Goal: Task Accomplishment & Management: Complete application form

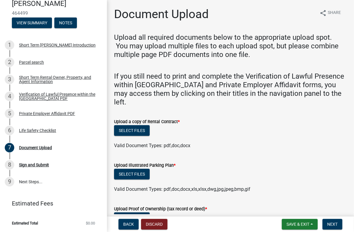
scroll to position [79, 0]
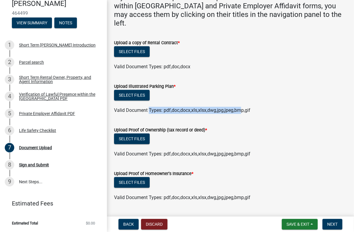
drag, startPoint x: 149, startPoint y: 111, endPoint x: 241, endPoint y: 111, distance: 92.4
click at [241, 111] on span "Valid Document Types: pdf,doc,docx,xls,xlsx,dwg,jpg,jpeg,bmp,gif" at bounding box center [182, 111] width 136 height 6
click at [266, 111] on div "Valid Document Types: pdf,doc,docx,xls,xlsx,dwg,jpg,jpeg,bmp,gif" at bounding box center [231, 110] width 242 height 7
drag, startPoint x: 238, startPoint y: 111, endPoint x: 117, endPoint y: 111, distance: 121.3
click at [117, 111] on div "Valid Document Types: pdf,doc,docx,xls,xlsx,dwg,jpg,jpeg,bmp,gif" at bounding box center [231, 110] width 242 height 7
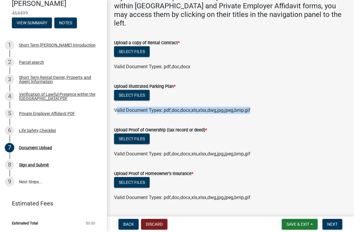
click at [117, 111] on span "Valid Document Types: pdf,doc,docx,xls,xlsx,dwg,jpg,jpeg,bmp,gif" at bounding box center [182, 111] width 136 height 6
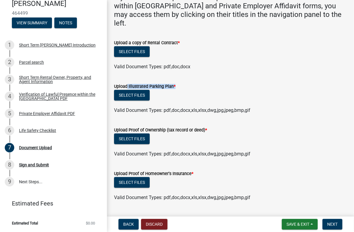
drag, startPoint x: 178, startPoint y: 87, endPoint x: 126, endPoint y: 87, distance: 51.7
click at [126, 87] on div "Upload Illustrated Parking Plan *" at bounding box center [230, 86] width 233 height 7
click at [126, 87] on label "Upload Illustrated Parking Plan *" at bounding box center [145, 87] width 62 height 4
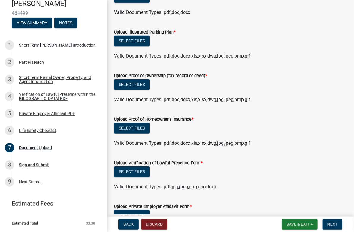
scroll to position [158, 0]
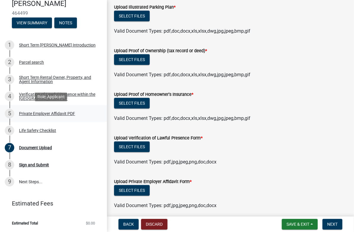
click at [44, 114] on div "Private Employer Affidavit PDF" at bounding box center [47, 114] width 56 height 4
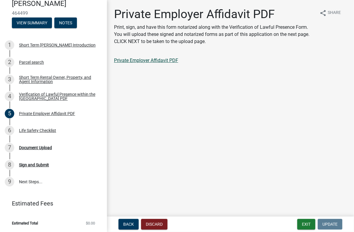
click at [144, 62] on link "Private Employer Affidavit PDF" at bounding box center [146, 61] width 64 height 6
click at [43, 150] on div "Document Upload" at bounding box center [35, 148] width 33 height 4
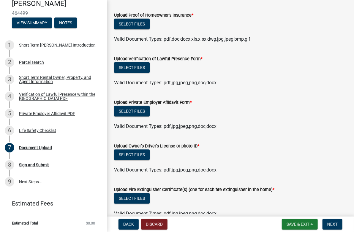
scroll to position [313, 0]
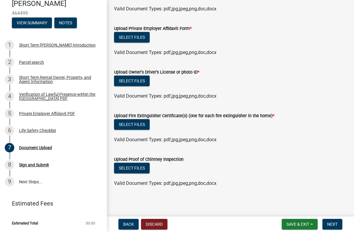
drag, startPoint x: 306, startPoint y: 115, endPoint x: 305, endPoint y: 103, distance: 11.3
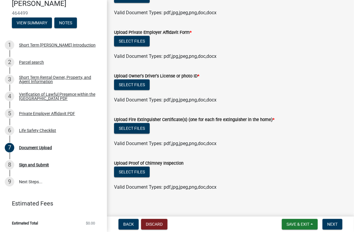
drag, startPoint x: 305, startPoint y: 102, endPoint x: 303, endPoint y: 95, distance: 7.4
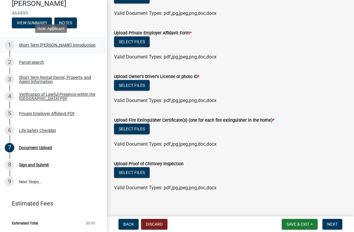
click at [26, 45] on div "Short Term [PERSON_NAME] Introduction" at bounding box center [57, 45] width 77 height 4
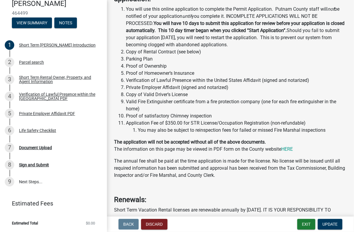
scroll to position [238, 0]
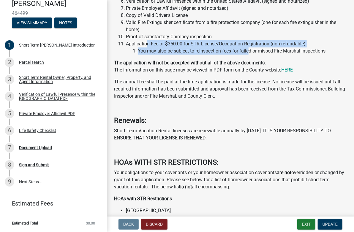
drag, startPoint x: 148, startPoint y: 45, endPoint x: 248, endPoint y: 49, distance: 100.5
click at [248, 49] on li "Application Fee of $350.00 for STR License/Occupation Registration (non-refunda…" at bounding box center [236, 47] width 221 height 14
click at [248, 49] on li "You may also be subject to reinspection fees for failed or missed Fire Marshal …" at bounding box center [242, 51] width 209 height 7
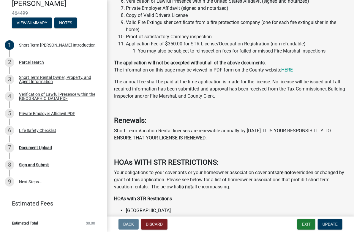
click at [248, 49] on li "You may also be subject to reinspection fees for failed or missed Fire Marshal …" at bounding box center [242, 51] width 209 height 7
click at [262, 49] on li "You may also be subject to reinspection fees for failed or missed Fire Marshal …" at bounding box center [242, 51] width 209 height 7
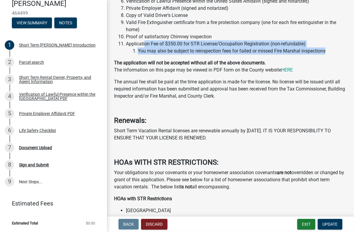
drag, startPoint x: 326, startPoint y: 51, endPoint x: 144, endPoint y: 43, distance: 182.1
click at [144, 43] on li "Application Fee of $350.00 for STR License/Occupation Registration (non-refunda…" at bounding box center [236, 47] width 221 height 14
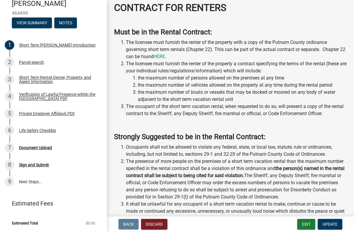
drag, startPoint x: 170, startPoint y: 129, endPoint x: 164, endPoint y: 137, distance: 10.8
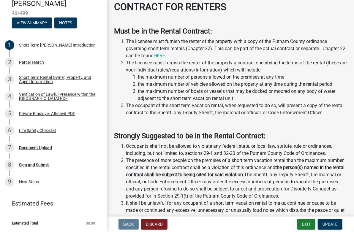
click at [172, 108] on li "The occupant of the short term vacation rental, when requested to do so, will p…" at bounding box center [236, 109] width 221 height 14
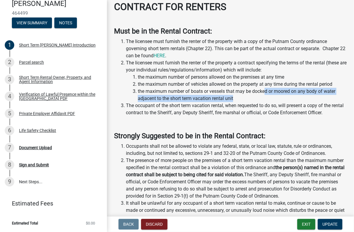
drag, startPoint x: 240, startPoint y: 100, endPoint x: 266, endPoint y: 94, distance: 27.2
click at [266, 94] on li "the maximum number of boats or vessels that may be docked or moored on any body…" at bounding box center [242, 95] width 209 height 14
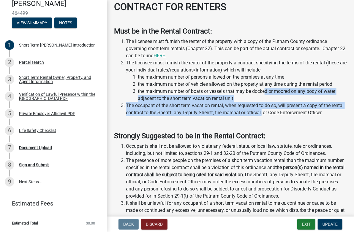
drag, startPoint x: 270, startPoint y: 97, endPoint x: 275, endPoint y: 112, distance: 15.8
click at [275, 112] on ol "The licensee must furnish the renter of the property with a copy of the Putnam …" at bounding box center [230, 77] width 233 height 78
click at [275, 112] on li "The occupant of the short term vacation rental, when requested to do so, will p…" at bounding box center [236, 109] width 221 height 14
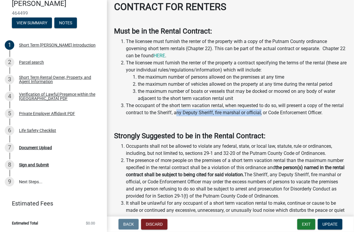
drag, startPoint x: 275, startPoint y: 112, endPoint x: 190, endPoint y: 111, distance: 85.0
click at [190, 111] on li "The occupant of the short term vacation rental, when requested to do so, will p…" at bounding box center [236, 109] width 221 height 14
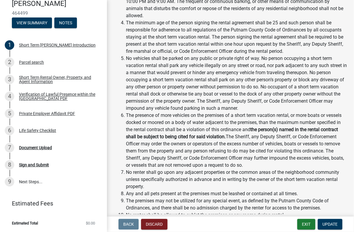
scroll to position [924, 0]
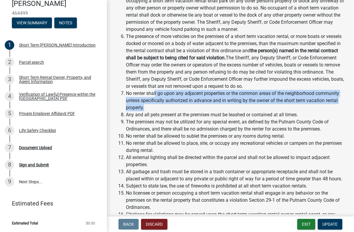
drag, startPoint x: 158, startPoint y: 94, endPoint x: 225, endPoint y: 106, distance: 68.5
click at [225, 106] on li "No renter shall go upon any adjacent properties or the common areas of the neig…" at bounding box center [236, 100] width 221 height 21
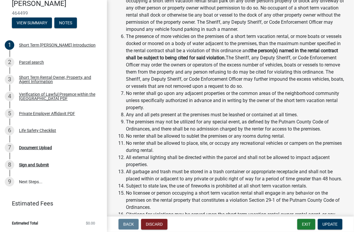
click at [225, 106] on li "No renter shall go upon any adjacent properties or the common areas of the neig…" at bounding box center [236, 100] width 221 height 21
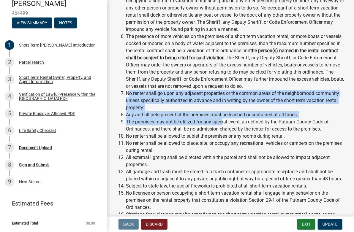
drag, startPoint x: 130, startPoint y: 94, endPoint x: 223, endPoint y: 123, distance: 96.9
click at [223, 123] on ol "Occupants shall not be allowed to violate any federal, state, or local law, sta…" at bounding box center [230, 33] width 233 height 414
click at [223, 123] on li "The premises may not be utilized for any special event, as defined by the Putna…" at bounding box center [236, 126] width 221 height 14
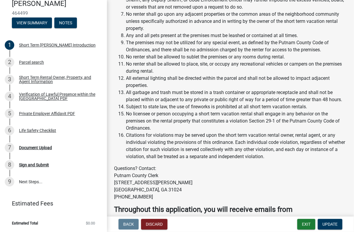
scroll to position [1055, 0]
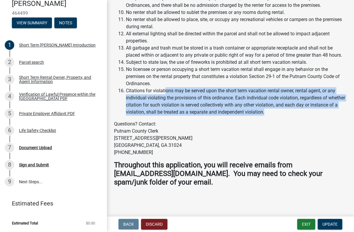
drag, startPoint x: 152, startPoint y: 95, endPoint x: 167, endPoint y: 95, distance: 14.6
click at [167, 95] on li "Citations for violations may be served upon the short term vacation rental owne…" at bounding box center [236, 101] width 221 height 29
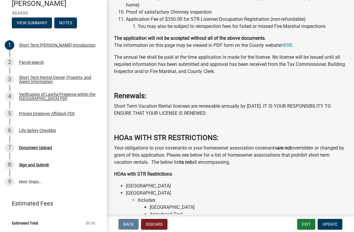
scroll to position [183, 0]
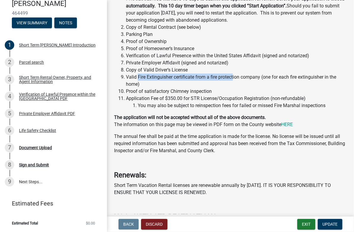
drag, startPoint x: 138, startPoint y: 77, endPoint x: 235, endPoint y: 77, distance: 96.6
click at [235, 77] on li "Valid Fire Extinguisher certificate from a fire protection company (one for eac…" at bounding box center [236, 81] width 221 height 14
drag, startPoint x: 262, startPoint y: 78, endPoint x: 209, endPoint y: 77, distance: 53.2
click at [209, 77] on li "Valid Fire Extinguisher certificate from a fire protection company (one for eac…" at bounding box center [236, 81] width 221 height 14
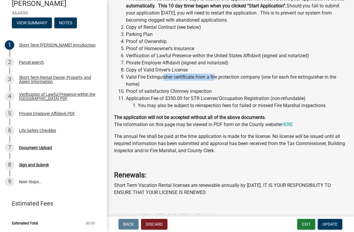
drag, startPoint x: 163, startPoint y: 79, endPoint x: 216, endPoint y: 79, distance: 53.2
click at [216, 79] on li "Valid Fire Extinguisher certificate from a fire protection company (one for eac…" at bounding box center [236, 81] width 221 height 14
drag, startPoint x: 137, startPoint y: 77, endPoint x: 197, endPoint y: 77, distance: 59.4
click at [197, 77] on li "Valid Fire Extinguisher certificate from a fire protection company (one for eac…" at bounding box center [236, 81] width 221 height 14
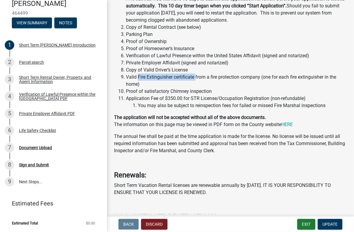
click at [197, 77] on li "Valid Fire Extinguisher certificate from a fire protection company (one for eac…" at bounding box center [236, 81] width 221 height 14
drag, startPoint x: 197, startPoint y: 77, endPoint x: 161, endPoint y: 77, distance: 36.0
click at [161, 77] on li "Valid Fire Extinguisher certificate from a fire protection company (one for eac…" at bounding box center [236, 81] width 221 height 14
drag, startPoint x: 139, startPoint y: 77, endPoint x: 261, endPoint y: 77, distance: 122.8
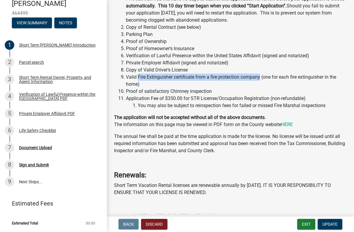
click at [261, 77] on li "Valid Fire Extinguisher certificate from a fire protection company (one for eac…" at bounding box center [236, 81] width 221 height 14
drag, startPoint x: 261, startPoint y: 77, endPoint x: 138, endPoint y: 75, distance: 123.1
click at [138, 75] on li "Valid Fire Extinguisher certificate from a fire protection company (one for eac…" at bounding box center [236, 81] width 221 height 14
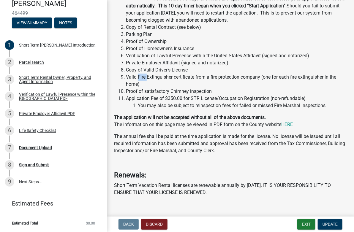
click at [138, 75] on li "Valid Fire Extinguisher certificate from a fire protection company (one for eac…" at bounding box center [236, 81] width 221 height 14
click at [138, 78] on li "Valid Fire Extinguisher certificate from a fire protection company (one for eac…" at bounding box center [236, 81] width 221 height 14
click at [139, 78] on li "Valid Fire Extinguisher certificate from a fire protection company (one for eac…" at bounding box center [236, 81] width 221 height 14
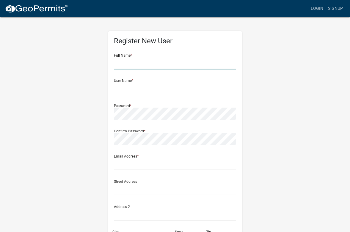
click at [147, 67] on input "text" at bounding box center [175, 63] width 122 height 12
click at [319, 6] on link "Login" at bounding box center [316, 8] width 17 height 11
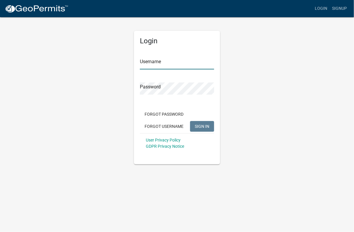
type input "125RiverLakeCt"
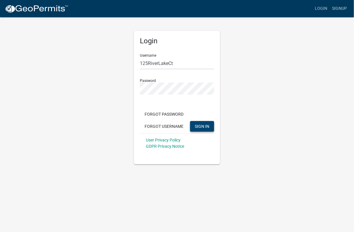
click at [204, 126] on span "SIGN IN" at bounding box center [202, 126] width 15 height 5
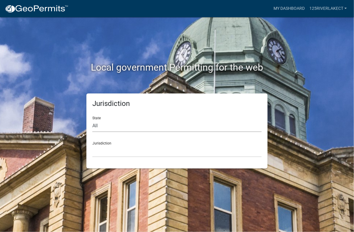
click at [125, 129] on select "All Colorado Georgia Indiana Iowa Kansas Minnesota Ohio South Carolina Wisconsin" at bounding box center [176, 126] width 169 height 12
select select "Georgia"
click at [92, 120] on select "All Colorado Georgia Indiana Iowa Kansas Minnesota Ohio South Carolina Wisconsin" at bounding box center [176, 126] width 169 height 12
click at [122, 149] on select "Cook County, Georgia Crawford County, Georgia Gilmer County, Georgia Haralson C…" at bounding box center [176, 151] width 169 height 12
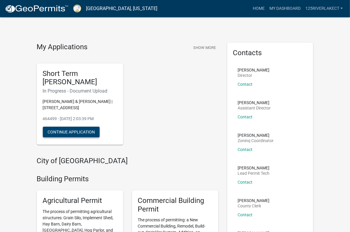
scroll to position [79, 0]
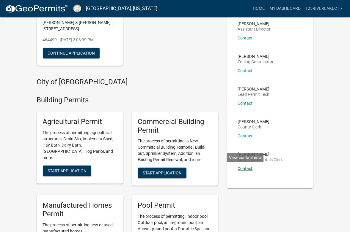
click at [243, 168] on link "Contact" at bounding box center [245, 168] width 15 height 5
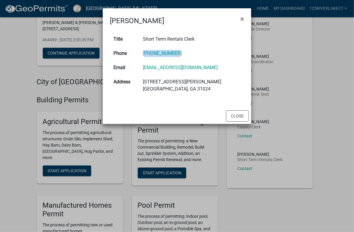
drag, startPoint x: 182, startPoint y: 53, endPoint x: 146, endPoint y: 53, distance: 35.4
click at [146, 53] on td "[PHONE_NUMBER]" at bounding box center [191, 53] width 105 height 14
click at [243, 19] on span "×" at bounding box center [242, 19] width 4 height 8
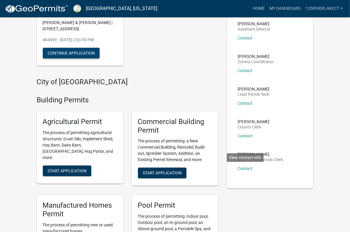
click at [62, 52] on button "Continue Application" at bounding box center [71, 53] width 57 height 11
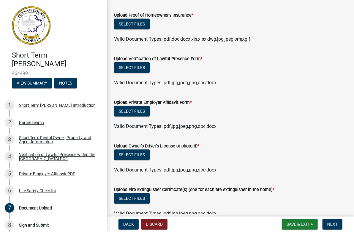
scroll to position [313, 0]
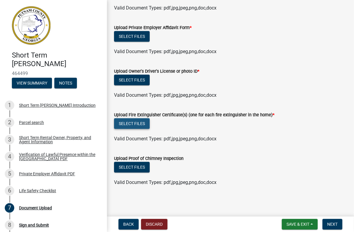
click at [126, 125] on button "Select files" at bounding box center [132, 124] width 36 height 11
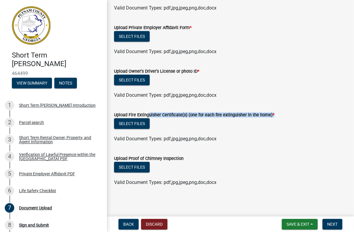
drag, startPoint x: 276, startPoint y: 115, endPoint x: 146, endPoint y: 115, distance: 129.3
click at [146, 115] on div "Upload Fire Extinguisher Certificate(s) (one for each fire extinguisher in the …" at bounding box center [230, 114] width 233 height 7
click at [146, 115] on label "Upload Fire Extinguisher Certificate(s) (one for each fire extinguisher in the …" at bounding box center [194, 115] width 161 height 4
drag, startPoint x: 146, startPoint y: 115, endPoint x: 298, endPoint y: 115, distance: 151.6
click at [298, 115] on div "Upload Fire Extinguisher Certificate(s) (one for each fire extinguisher in the …" at bounding box center [230, 114] width 233 height 7
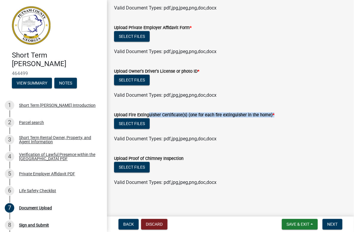
click at [298, 115] on div "Upload Fire Extinguisher Certificate(s) (one for each fire extinguisher in the …" at bounding box center [230, 114] width 233 height 7
drag, startPoint x: 298, startPoint y: 115, endPoint x: 145, endPoint y: 114, distance: 152.8
click at [145, 114] on div "Upload Fire Extinguisher Certificate(s) (one for each fire extinguisher in the …" at bounding box center [230, 114] width 233 height 7
click at [145, 114] on label "Upload Fire Extinguisher Certificate(s) (one for each fire extinguisher in the …" at bounding box center [194, 115] width 161 height 4
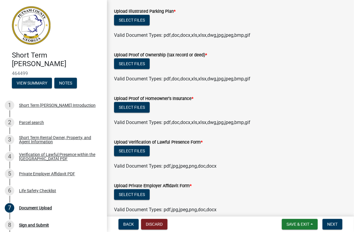
scroll to position [75, 0]
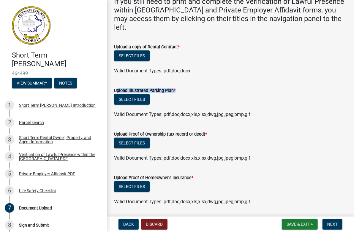
drag, startPoint x: 182, startPoint y: 91, endPoint x: 115, endPoint y: 90, distance: 67.2
click at [115, 90] on div "Upload Illustrated Parking Plan *" at bounding box center [230, 90] width 233 height 7
click at [115, 90] on label "Upload Illustrated Parking Plan *" at bounding box center [145, 91] width 62 height 4
drag, startPoint x: 115, startPoint y: 90, endPoint x: 177, endPoint y: 90, distance: 62.1
click at [177, 90] on div "Upload Illustrated Parking Plan *" at bounding box center [230, 90] width 233 height 7
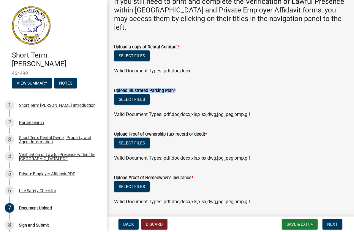
click at [177, 90] on div "Upload Illustrated Parking Plan *" at bounding box center [230, 90] width 233 height 7
drag, startPoint x: 177, startPoint y: 90, endPoint x: 120, endPoint y: 90, distance: 57.4
click at [120, 90] on div "Upload Illustrated Parking Plan *" at bounding box center [230, 90] width 233 height 7
click at [120, 90] on label "Upload Illustrated Parking Plan *" at bounding box center [145, 91] width 62 height 4
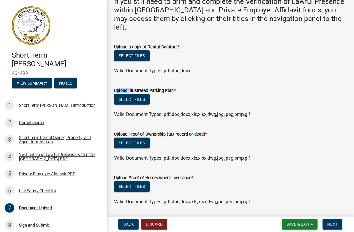
click at [120, 90] on label "Upload Illustrated Parking Plan *" at bounding box center [145, 91] width 62 height 4
drag, startPoint x: 156, startPoint y: 90, endPoint x: 189, endPoint y: 90, distance: 33.0
click at [189, 90] on div "Upload Illustrated Parking Plan *" at bounding box center [230, 90] width 233 height 7
drag, startPoint x: 189, startPoint y: 90, endPoint x: 122, endPoint y: 90, distance: 66.6
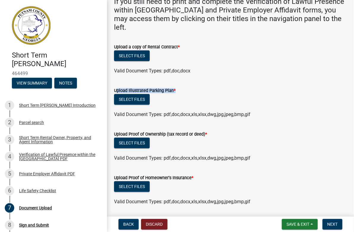
click at [122, 90] on div "Upload Illustrated Parking Plan *" at bounding box center [230, 90] width 233 height 7
click at [122, 90] on label "Upload Illustrated Parking Plan *" at bounding box center [145, 91] width 62 height 4
drag, startPoint x: 122, startPoint y: 90, endPoint x: 170, endPoint y: 91, distance: 47.9
click at [170, 91] on label "Upload Illustrated Parking Plan *" at bounding box center [145, 91] width 62 height 4
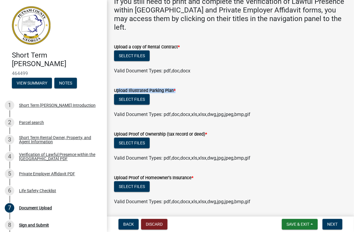
drag, startPoint x: 170, startPoint y: 91, endPoint x: 116, endPoint y: 91, distance: 54.4
click at [116, 91] on label "Upload Illustrated Parking Plan *" at bounding box center [145, 91] width 62 height 4
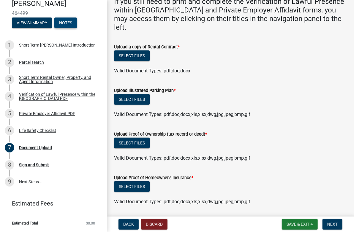
click at [65, 24] on button "Notes" at bounding box center [65, 23] width 23 height 11
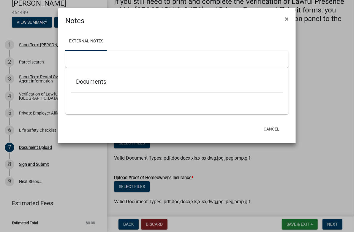
scroll to position [31, 0]
click at [86, 63] on div at bounding box center [177, 59] width 224 height 17
click at [77, 50] on link "External Notes" at bounding box center [86, 41] width 42 height 19
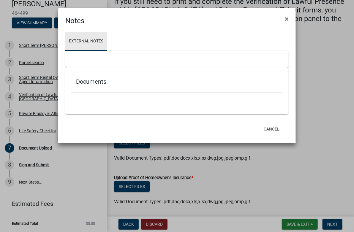
click at [86, 67] on div "Documents" at bounding box center [177, 90] width 224 height 47
click at [86, 84] on h5 "Documents" at bounding box center [177, 81] width 202 height 7
click at [87, 98] on div at bounding box center [177, 96] width 212 height 6
click at [88, 87] on div "Documents" at bounding box center [177, 82] width 212 height 19
click at [89, 82] on h5 "Documents" at bounding box center [177, 81] width 202 height 7
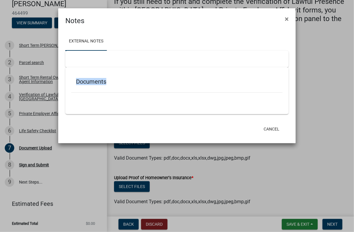
click at [89, 82] on h5 "Documents" at bounding box center [177, 81] width 202 height 7
click at [100, 102] on ul at bounding box center [177, 101] width 212 height 5
click at [271, 131] on button "Cancel" at bounding box center [271, 129] width 25 height 11
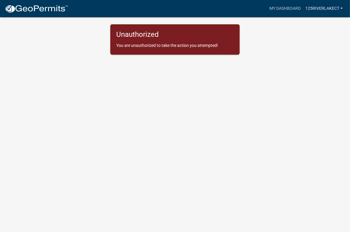
click at [329, 10] on link "125RiverLakeCt" at bounding box center [324, 8] width 42 height 11
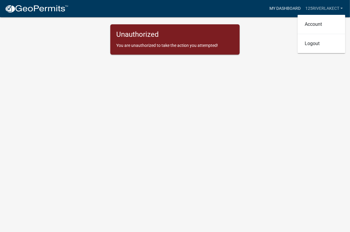
click at [283, 10] on link "My Dashboard" at bounding box center [285, 8] width 36 height 11
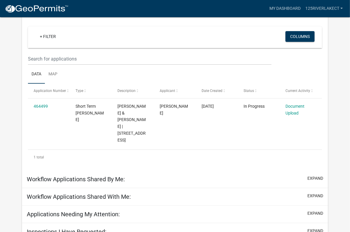
scroll to position [60, 0]
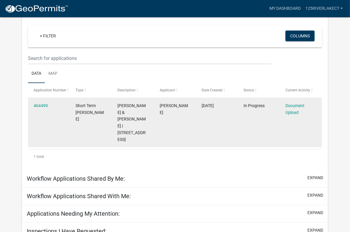
click at [111, 119] on datatable-body-cell "Short Term [PERSON_NAME]" at bounding box center [91, 122] width 42 height 49
click at [44, 106] on link "464499" at bounding box center [41, 105] width 14 height 5
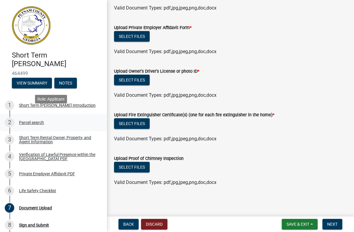
scroll to position [60, 0]
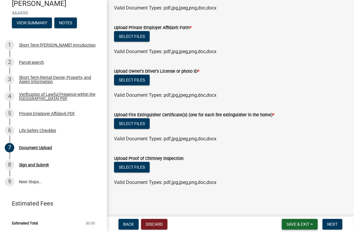
click at [303, 226] on span "Save & Exit" at bounding box center [298, 224] width 23 height 5
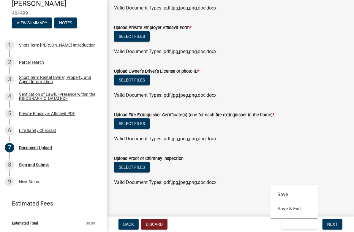
click at [206, 202] on main "Document Upload share Share Upload all required documents below to the appropri…" at bounding box center [230, 107] width 247 height 215
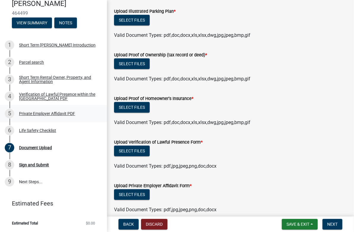
scroll to position [0, 0]
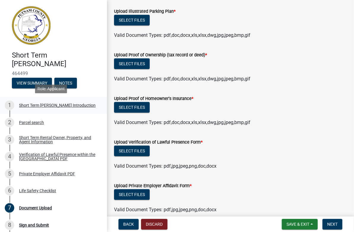
click at [36, 103] on div "Short Term [PERSON_NAME] Introduction" at bounding box center [57, 105] width 77 height 4
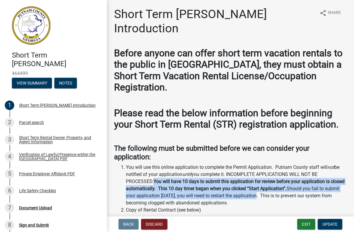
drag, startPoint x: 157, startPoint y: 180, endPoint x: 268, endPoint y: 199, distance: 112.7
click at [268, 199] on li "You will use this online application to complete the Permit Application. Putnam…" at bounding box center [236, 185] width 221 height 43
drag, startPoint x: 267, startPoint y: 204, endPoint x: 234, endPoint y: 171, distance: 46.0
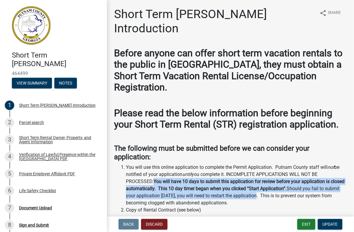
click at [234, 171] on li "You will use this online application to complete the Permit Application. Putnam…" at bounding box center [236, 185] width 221 height 43
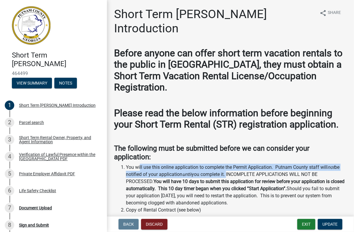
drag, startPoint x: 234, startPoint y: 171, endPoint x: 140, endPoint y: 166, distance: 94.1
click at [140, 166] on li "You will use this online application to complete the Permit Application. Putnam…" at bounding box center [236, 185] width 221 height 43
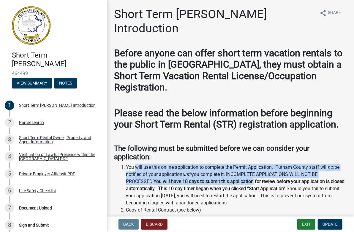
drag, startPoint x: 140, startPoint y: 166, endPoint x: 249, endPoint y: 179, distance: 109.6
click at [249, 179] on li "You will use this online application to complete the Permit Application. Putnam…" at bounding box center [236, 185] width 221 height 43
click at [249, 179] on strong "You will have 10 days to submit this application for review before your applica…" at bounding box center [235, 185] width 219 height 13
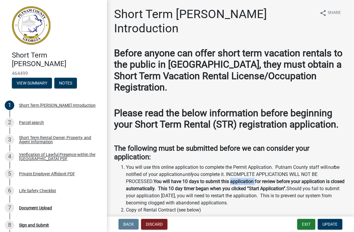
click at [249, 179] on strong "You will have 10 days to submit this application for review before your applica…" at bounding box center [235, 185] width 219 height 13
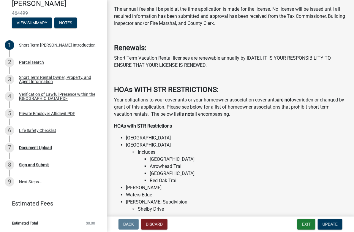
scroll to position [396, 0]
